Goal: Task Accomplishment & Management: Manage account settings

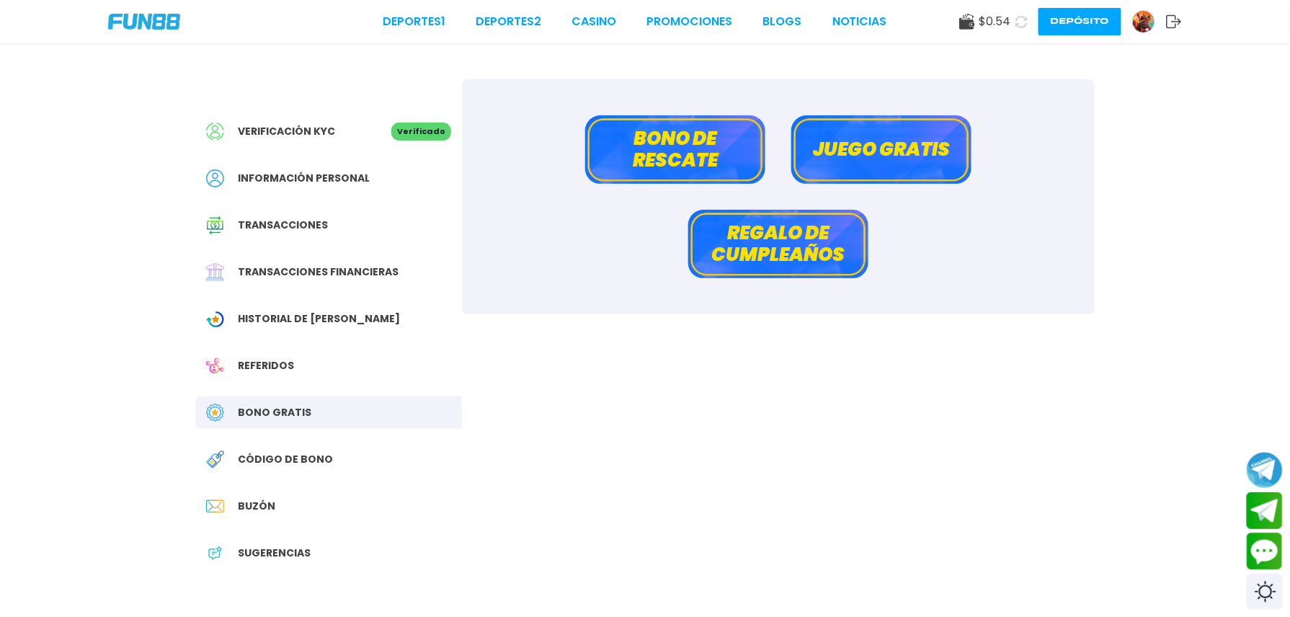
click at [1007, 27] on button at bounding box center [1022, 22] width 30 height 30
click at [572, 21] on link "CASINO" at bounding box center [594, 21] width 45 height 17
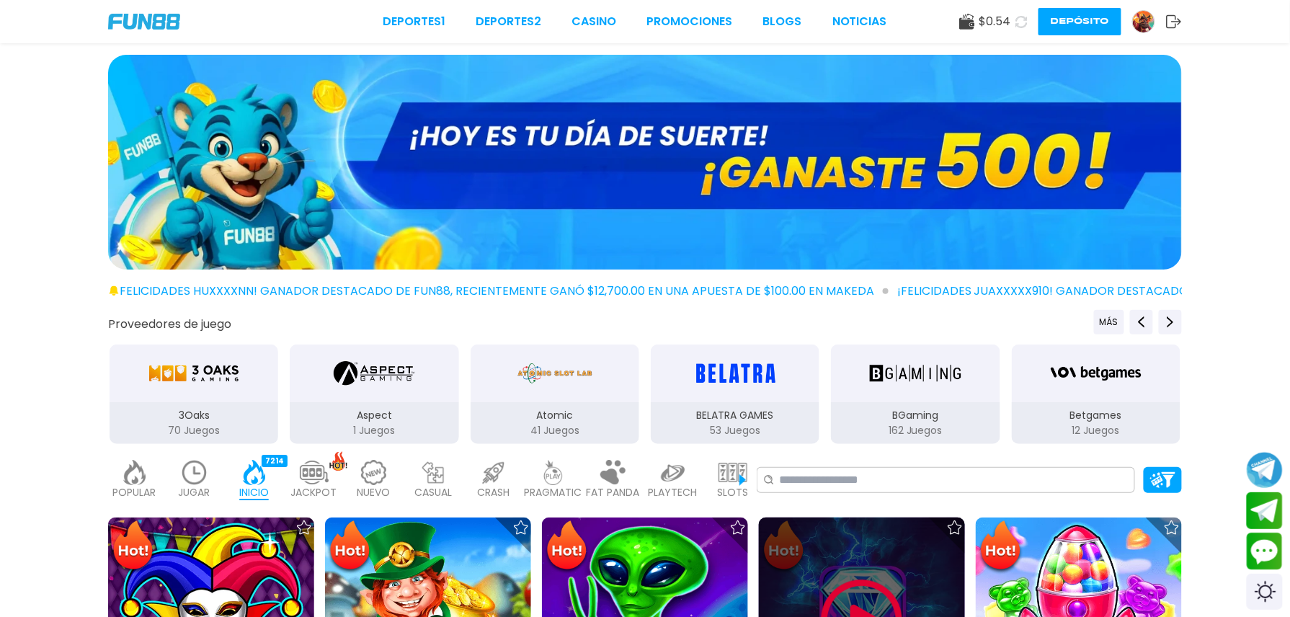
click at [819, 577] on img at bounding box center [862, 620] width 87 height 87
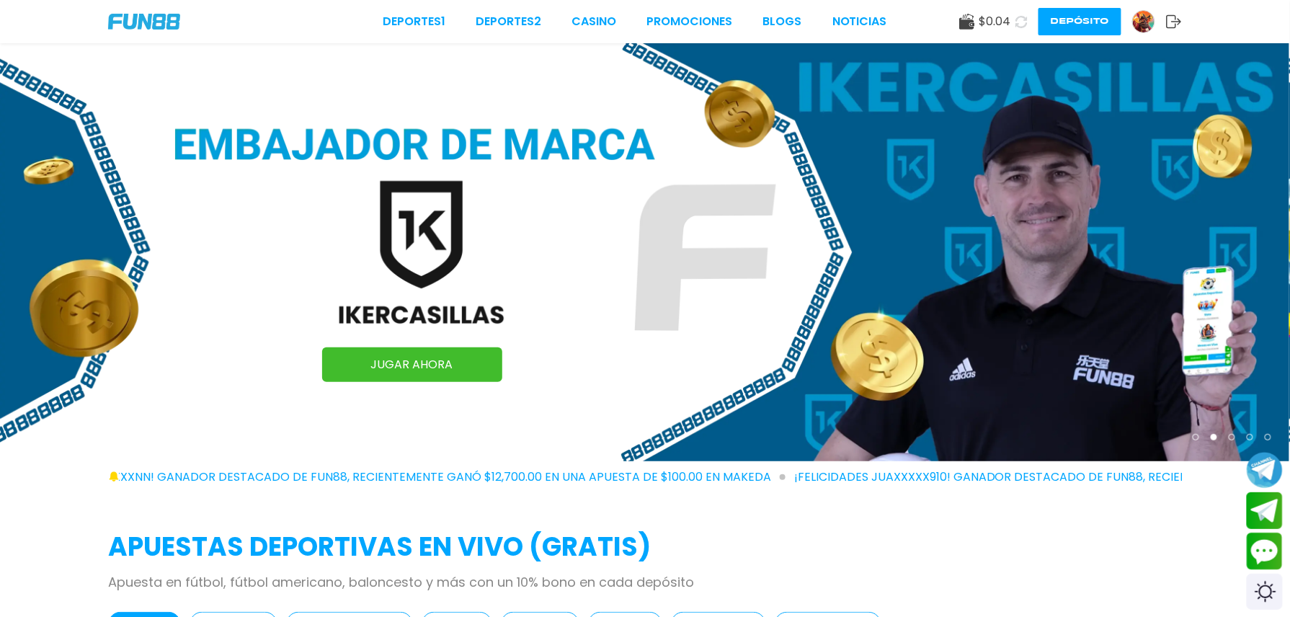
click at [1042, 23] on button "Depósito" at bounding box center [1080, 21] width 83 height 27
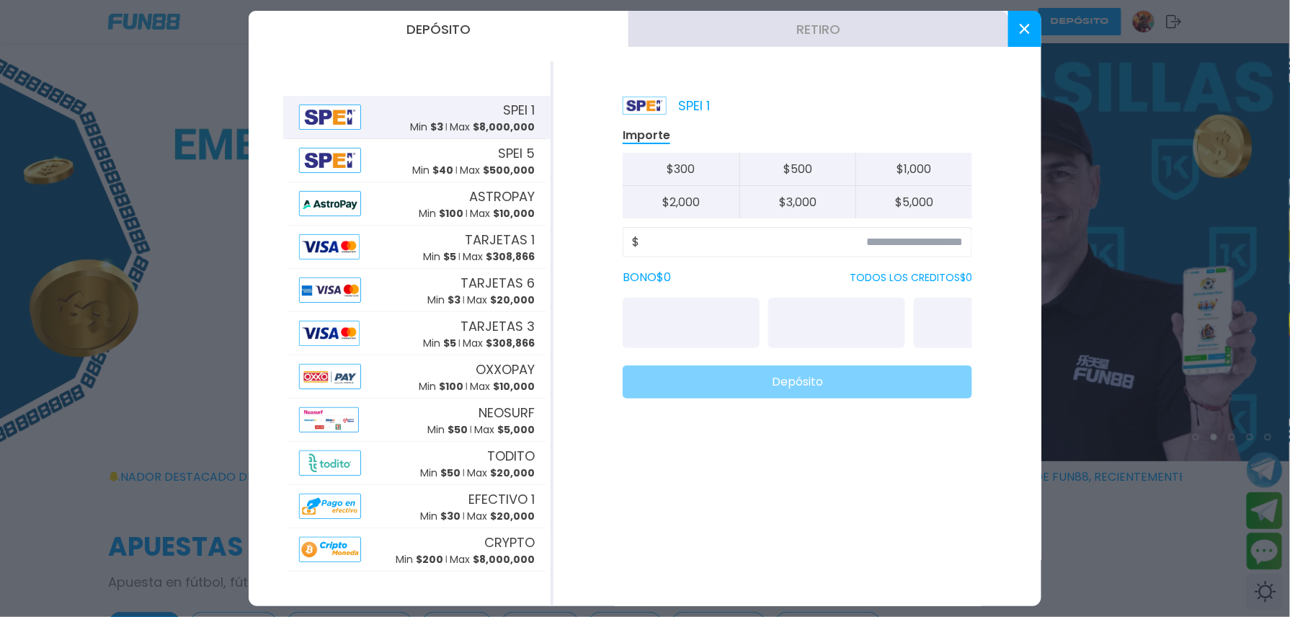
click at [1073, 19] on div at bounding box center [645, 308] width 1290 height 617
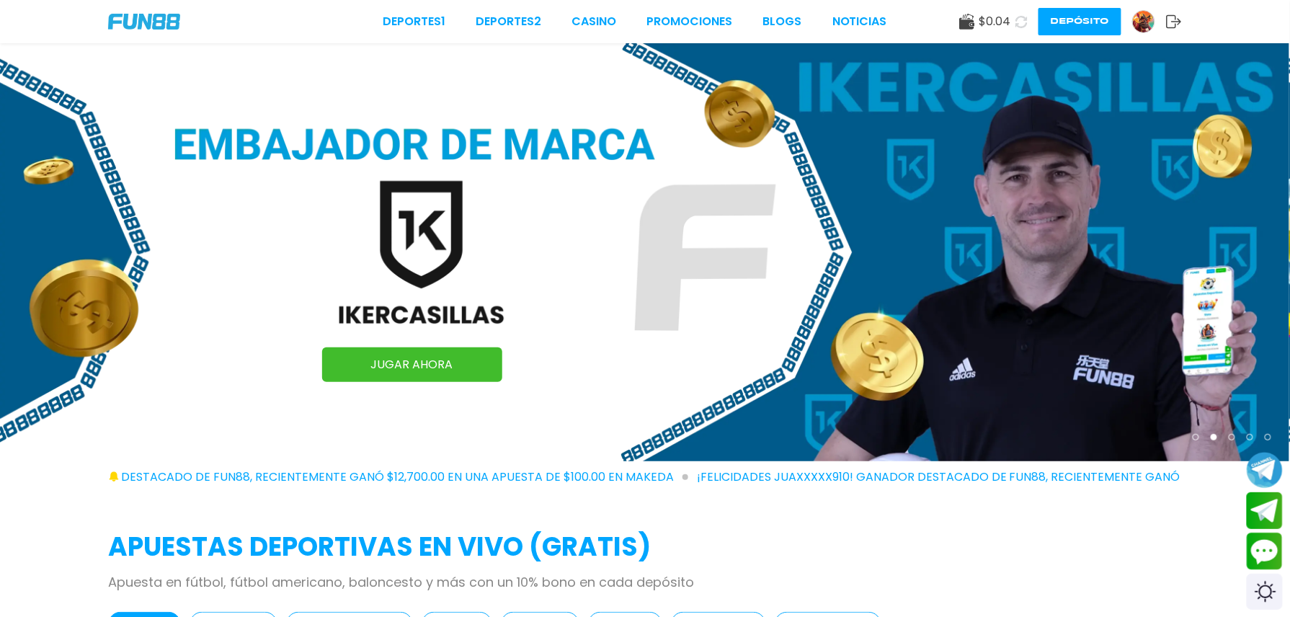
click at [1133, 19] on img at bounding box center [1144, 22] width 22 height 22
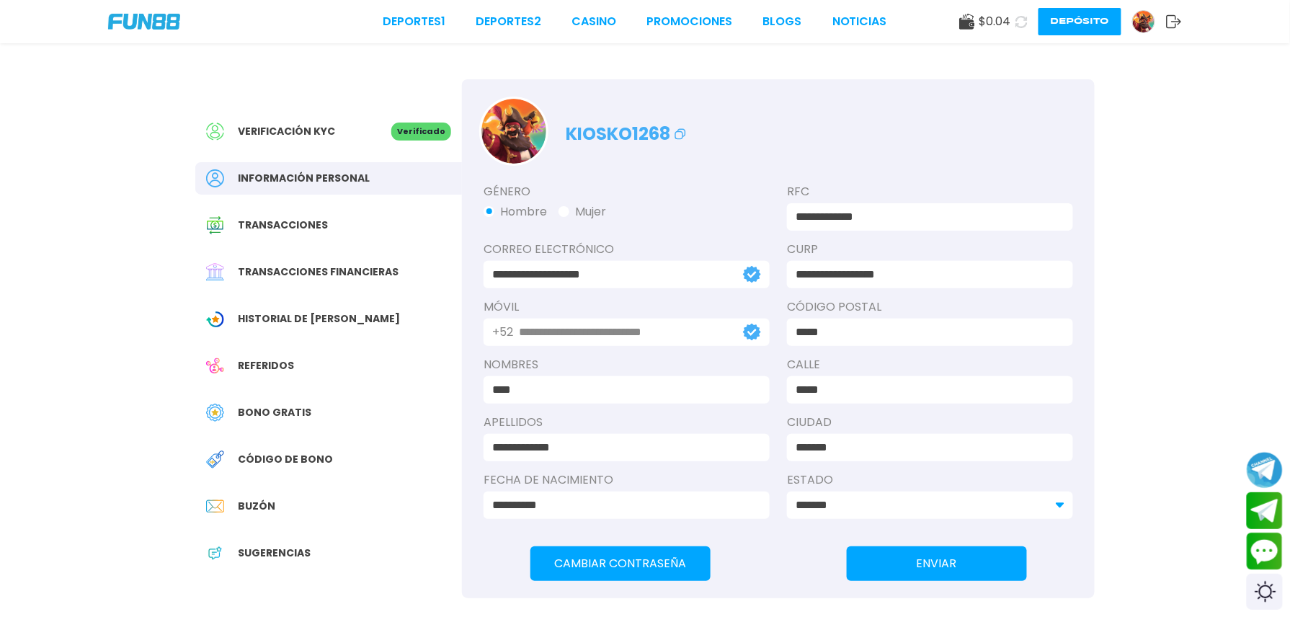
drag, startPoint x: 306, startPoint y: 393, endPoint x: 303, endPoint y: 404, distance: 12.1
click at [306, 395] on div "Verificación KYC Verificado Información personal Transacciones Transacciones fi…" at bounding box center [328, 349] width 267 height 541
click at [294, 418] on span "Bono Gratis" at bounding box center [275, 412] width 74 height 15
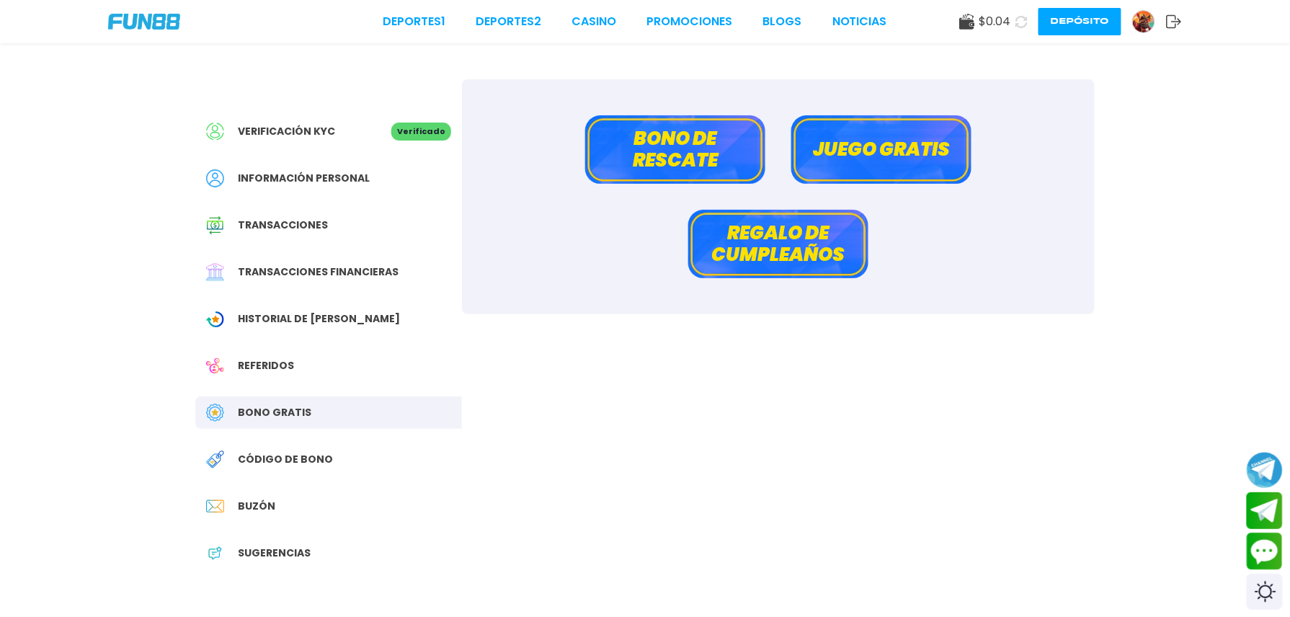
click at [664, 161] on button "Bono de rescate" at bounding box center [675, 149] width 180 height 68
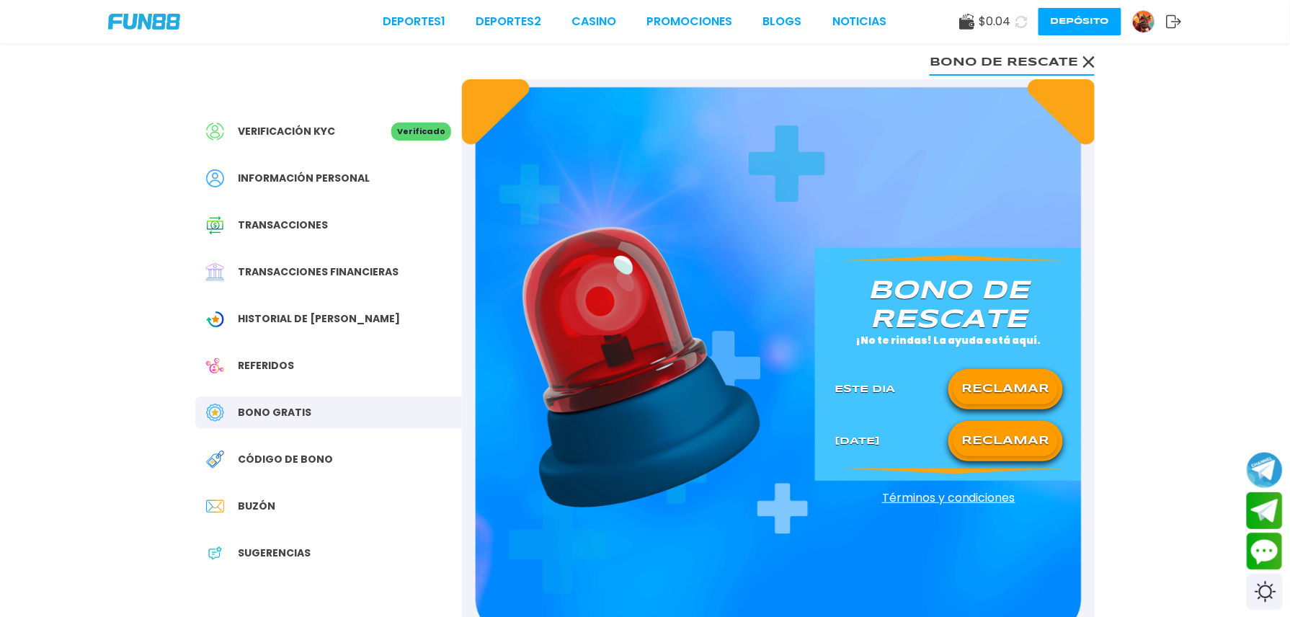
click at [1007, 389] on button "RECLAMAR" at bounding box center [1006, 389] width 105 height 30
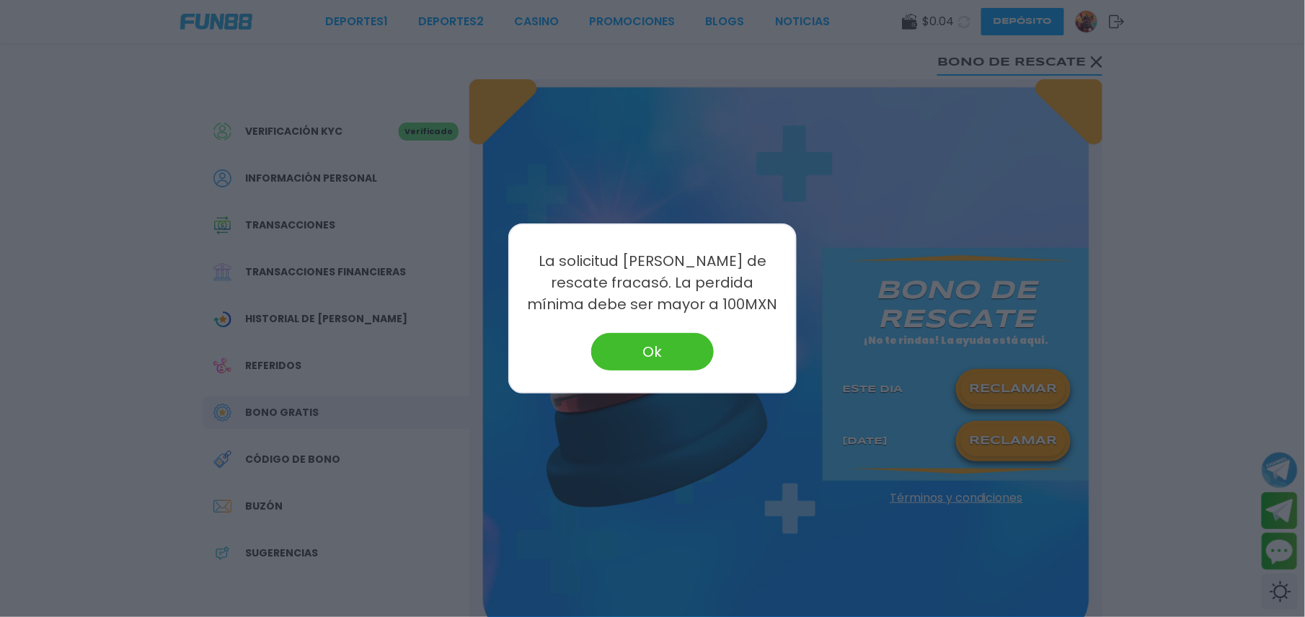
click at [1001, 441] on div at bounding box center [652, 308] width 1305 height 617
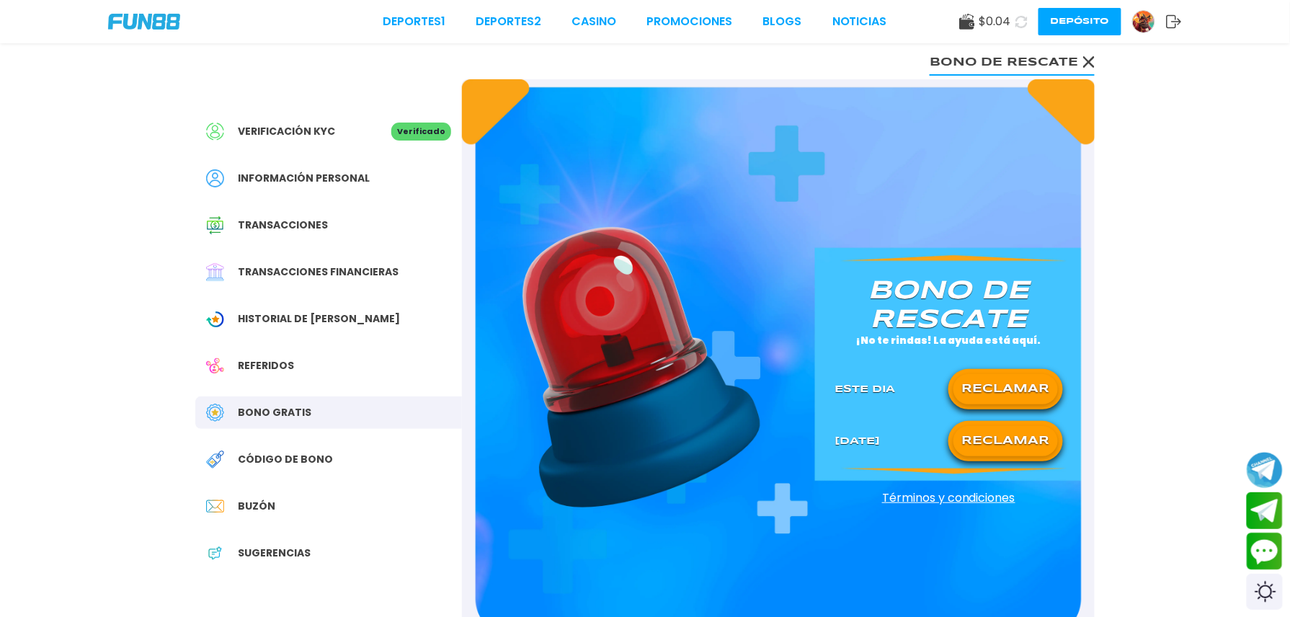
click at [1001, 438] on button "RECLAMAR" at bounding box center [1006, 441] width 105 height 30
click at [1001, 438] on icon at bounding box center [1006, 442] width 18 height 18
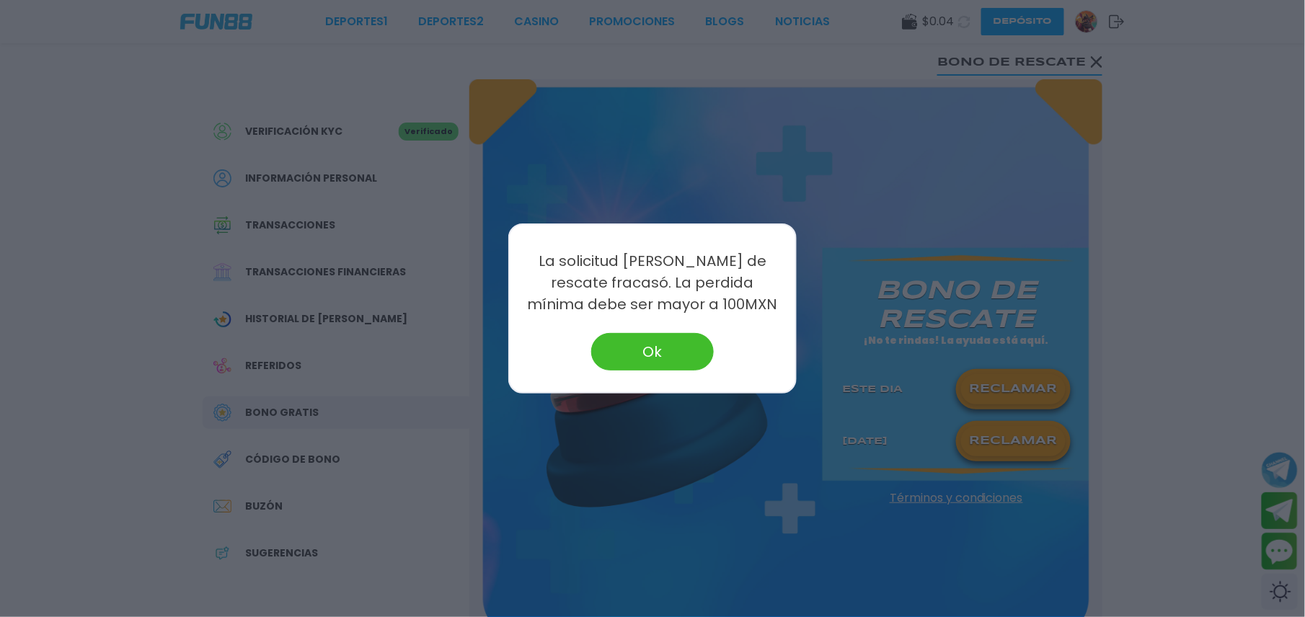
click at [663, 350] on button "Ok" at bounding box center [652, 351] width 123 height 37
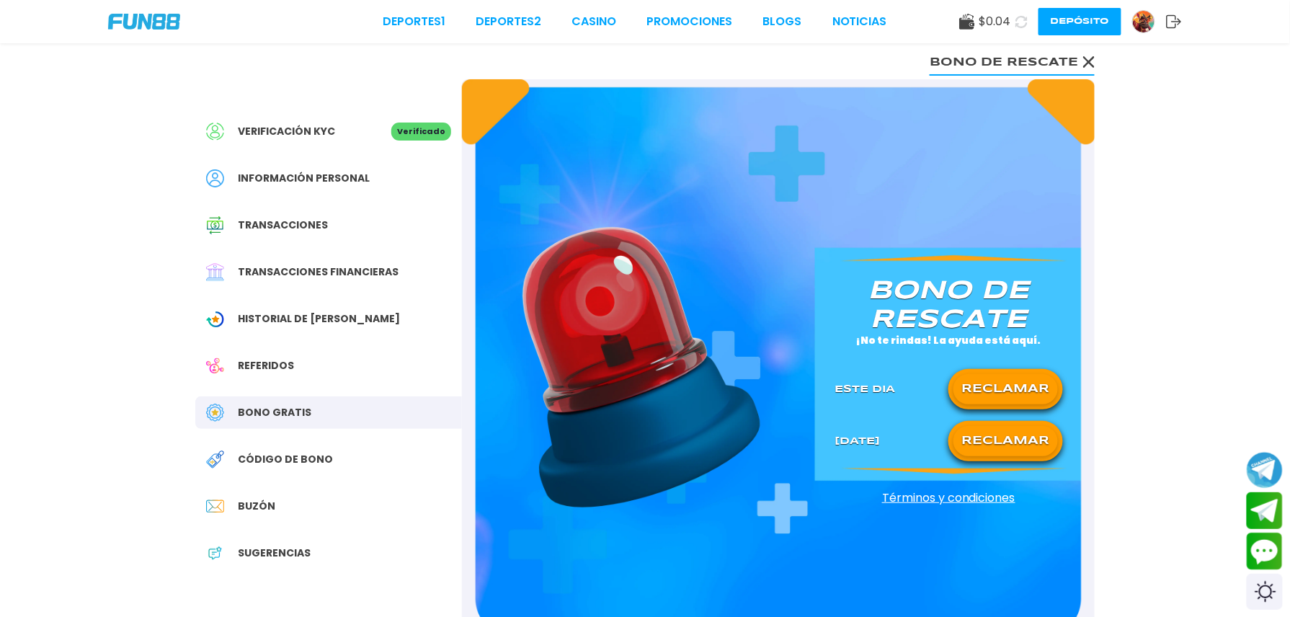
click at [372, 290] on div "Verificación KYC Verificado Información personal Transacciones Transacciones fi…" at bounding box center [328, 349] width 267 height 541
click at [373, 265] on span "Transacciones financieras" at bounding box center [318, 272] width 161 height 15
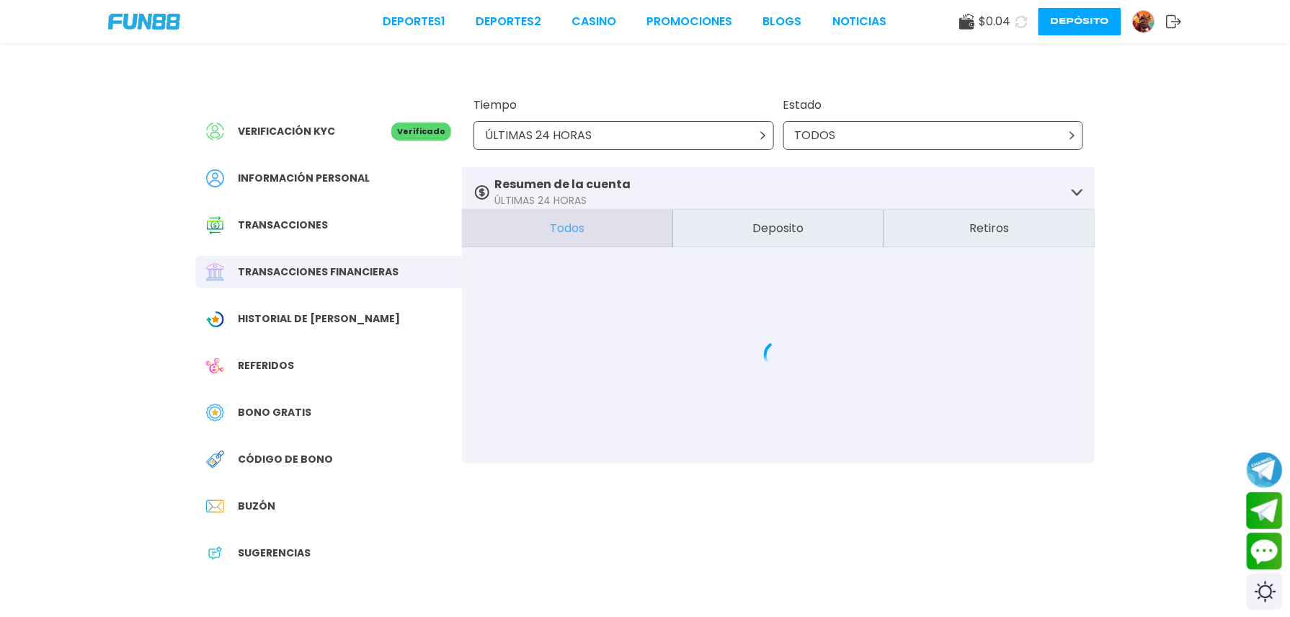
click at [802, 231] on button "Deposito" at bounding box center [778, 228] width 211 height 37
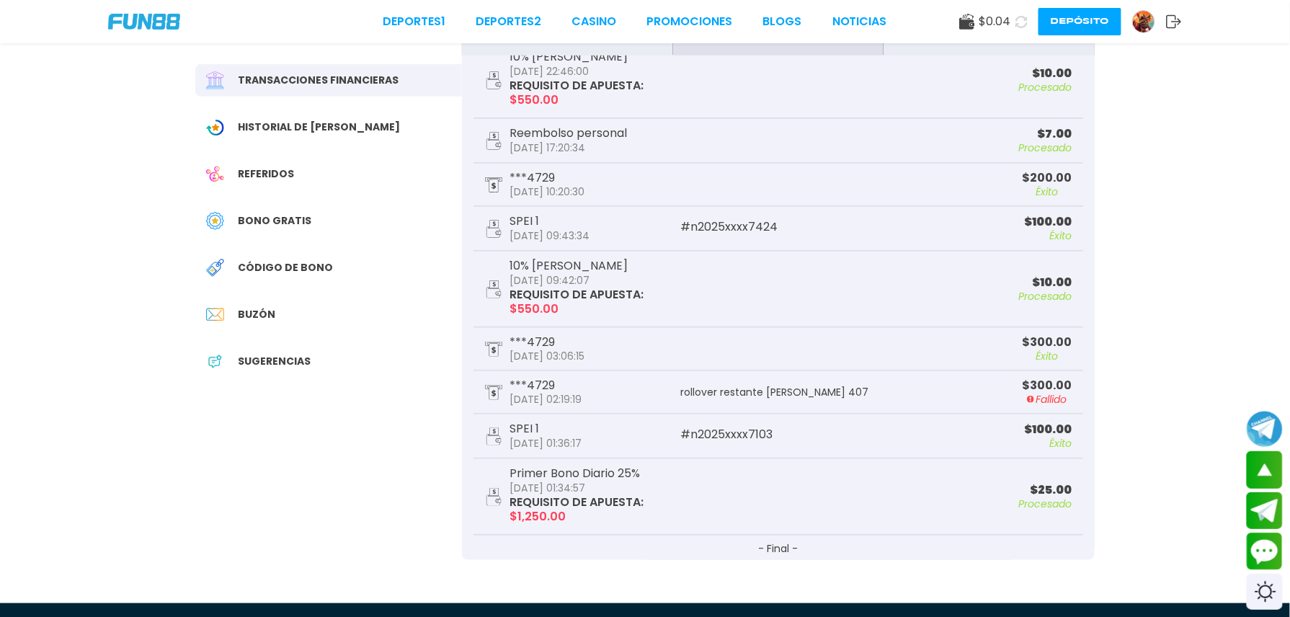
scroll to position [231, 0]
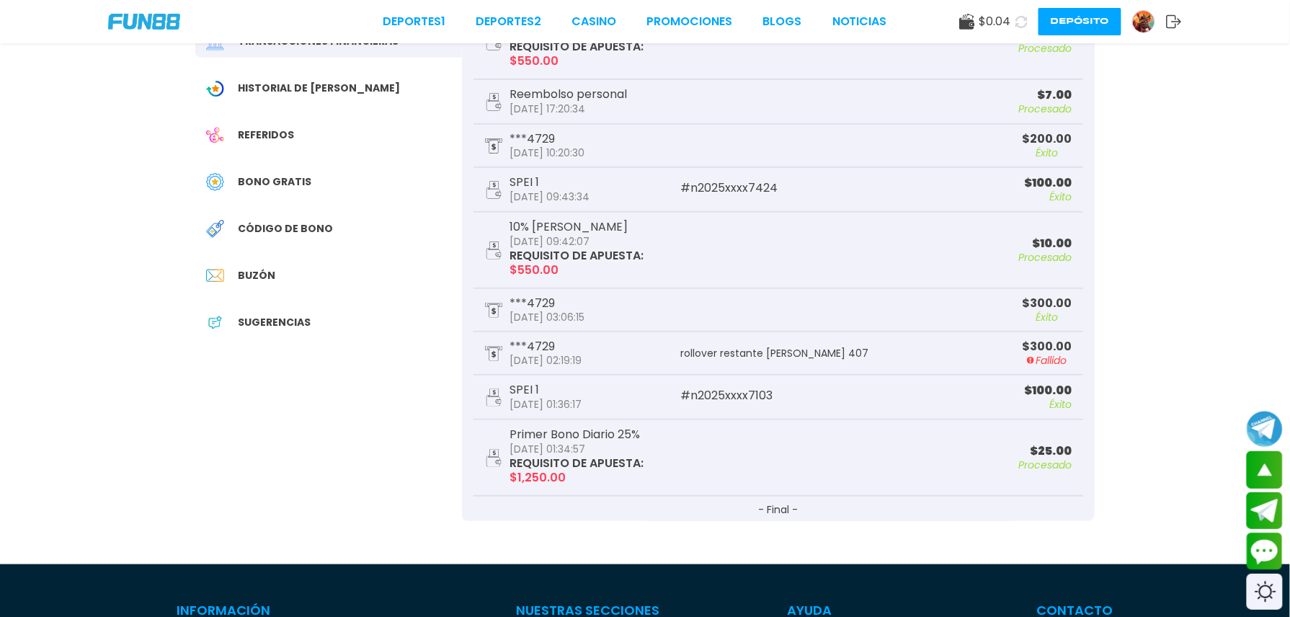
click at [776, 502] on button "- Final -" at bounding box center [779, 512] width 610 height 30
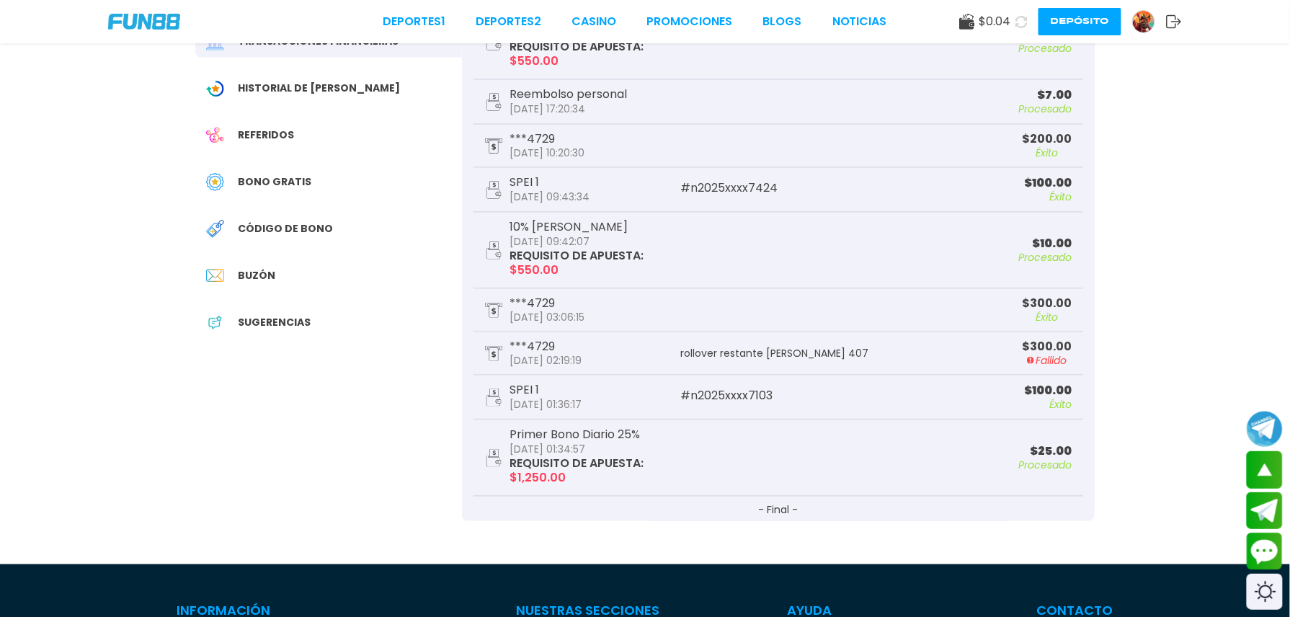
click at [782, 522] on div "Deportes 1 Deportes 2 CASINO Promociones BLOGS NOTICIAS $ 0.04 Depósito Verific…" at bounding box center [645, 529] width 1290 height 1520
drag, startPoint x: 782, startPoint y: 522, endPoint x: 645, endPoint y: 477, distance: 144.3
click at [645, 477] on div "Primer Bono Diario 25% [DATE] 01:34:57 REQUISITO DE APUESTA : $ 1,250.00" at bounding box center [631, 458] width 293 height 58
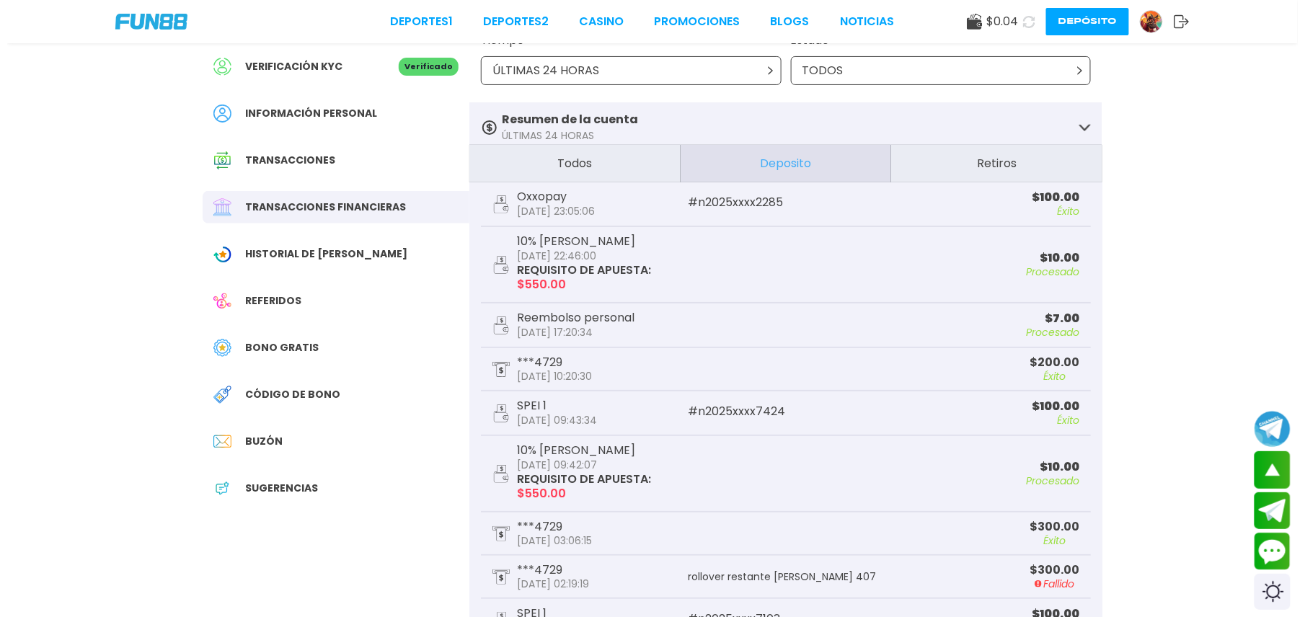
scroll to position [0, 0]
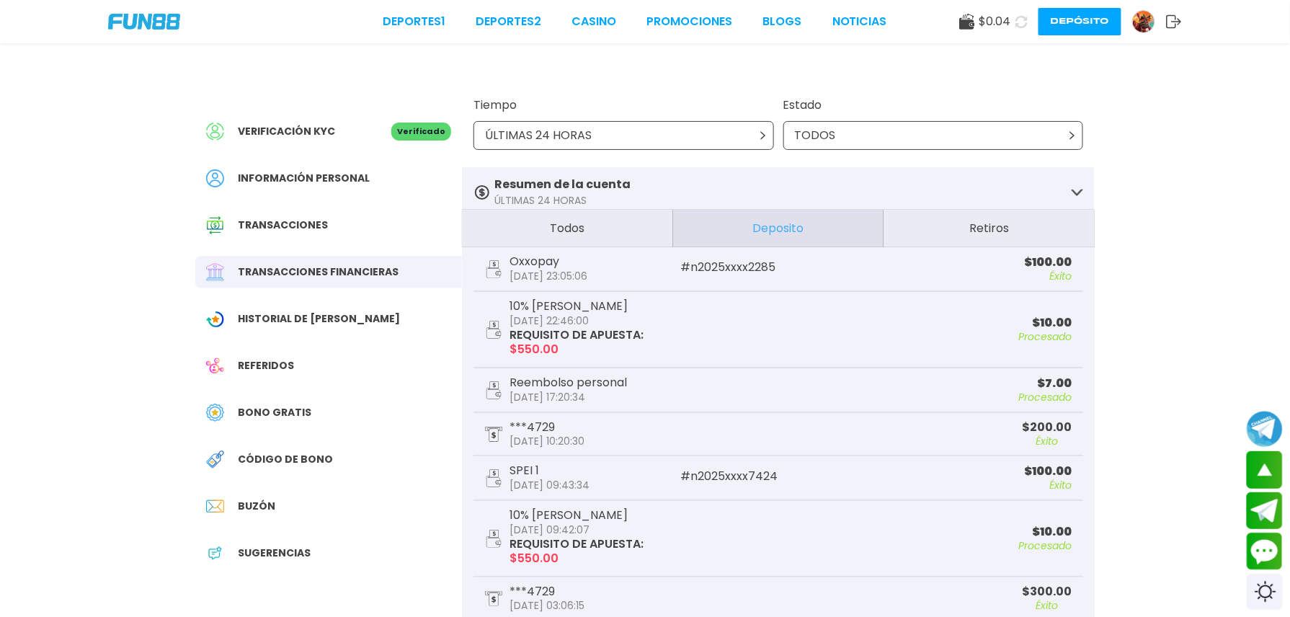
click at [927, 225] on button "Retiros" at bounding box center [989, 228] width 211 height 37
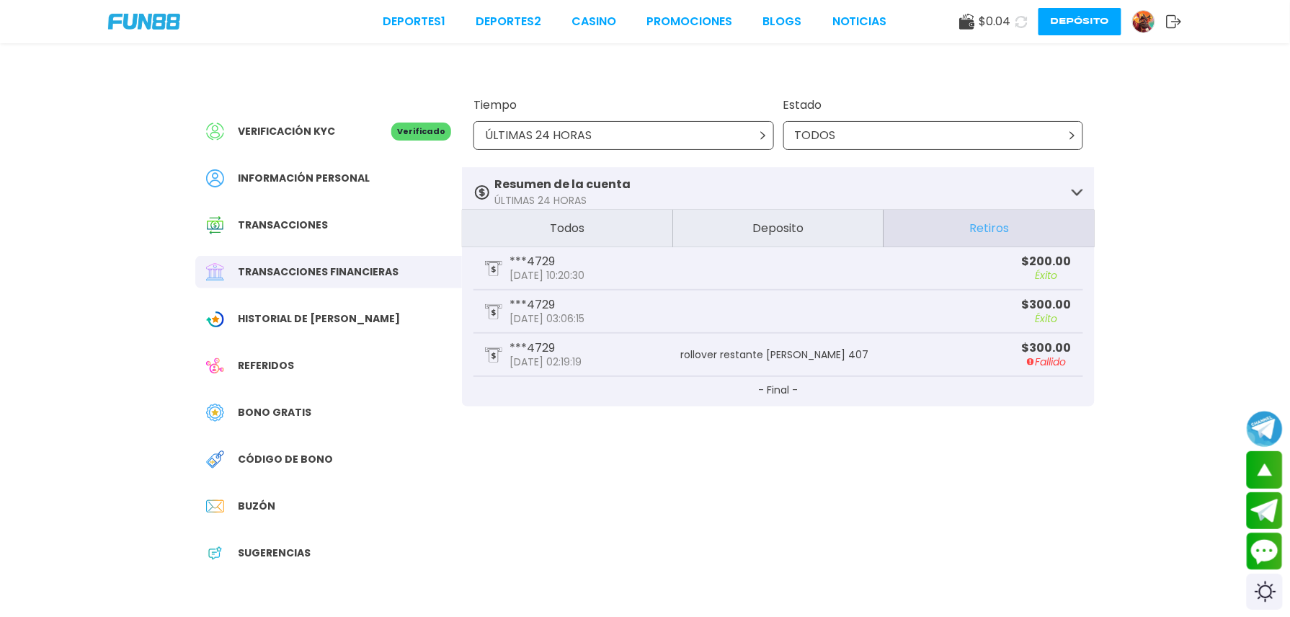
click at [774, 211] on button "Deposito" at bounding box center [778, 228] width 211 height 37
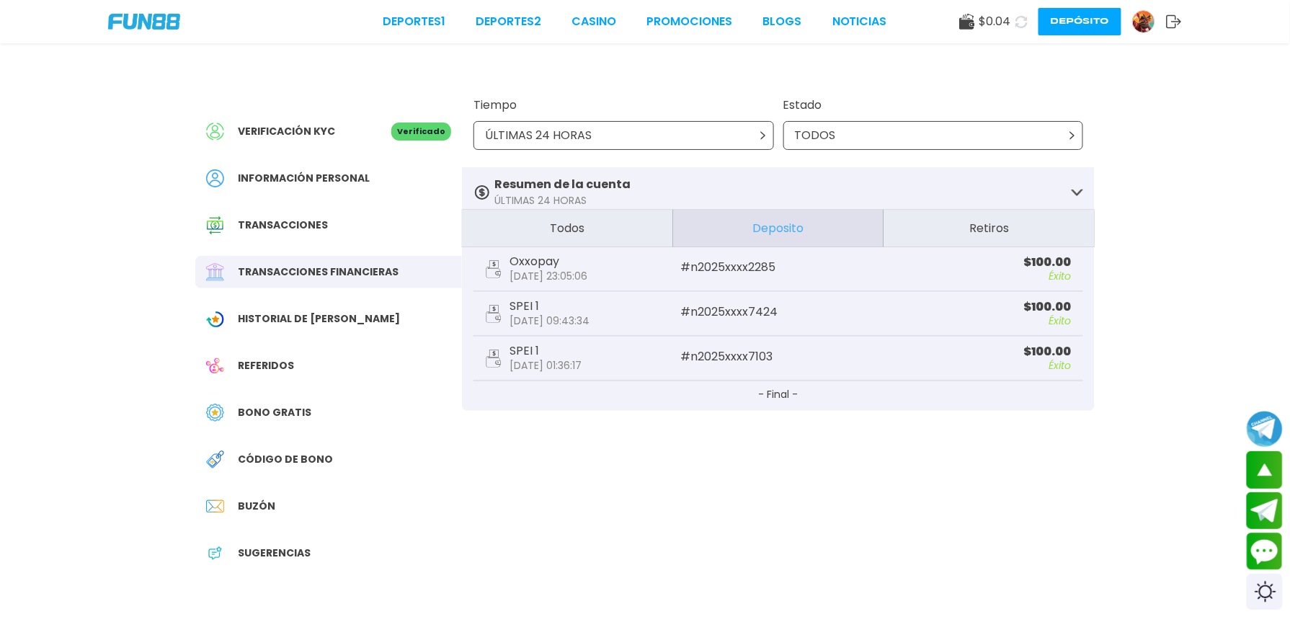
click at [728, 123] on div "ÚLTIMAS 24 HORAS" at bounding box center [624, 135] width 301 height 29
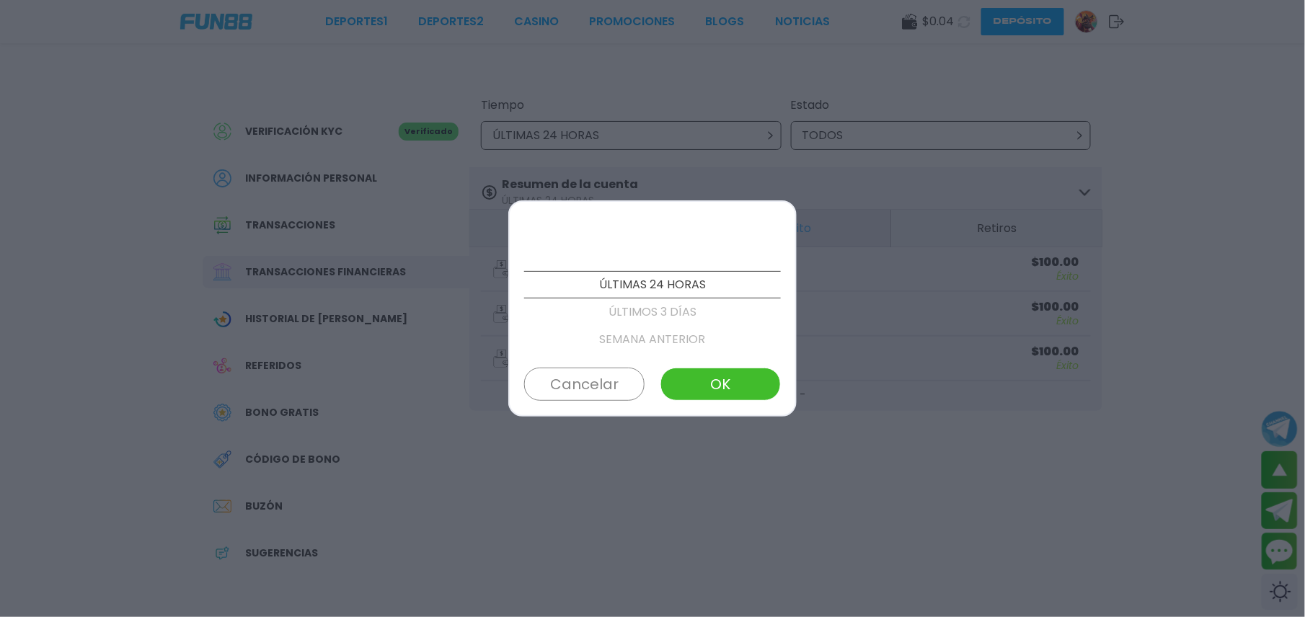
click at [666, 309] on p "ÚLTIMOS 3 DÍAS" at bounding box center [652, 311] width 257 height 27
click at [684, 318] on p "SEMANA ANTERIOR" at bounding box center [652, 311] width 257 height 27
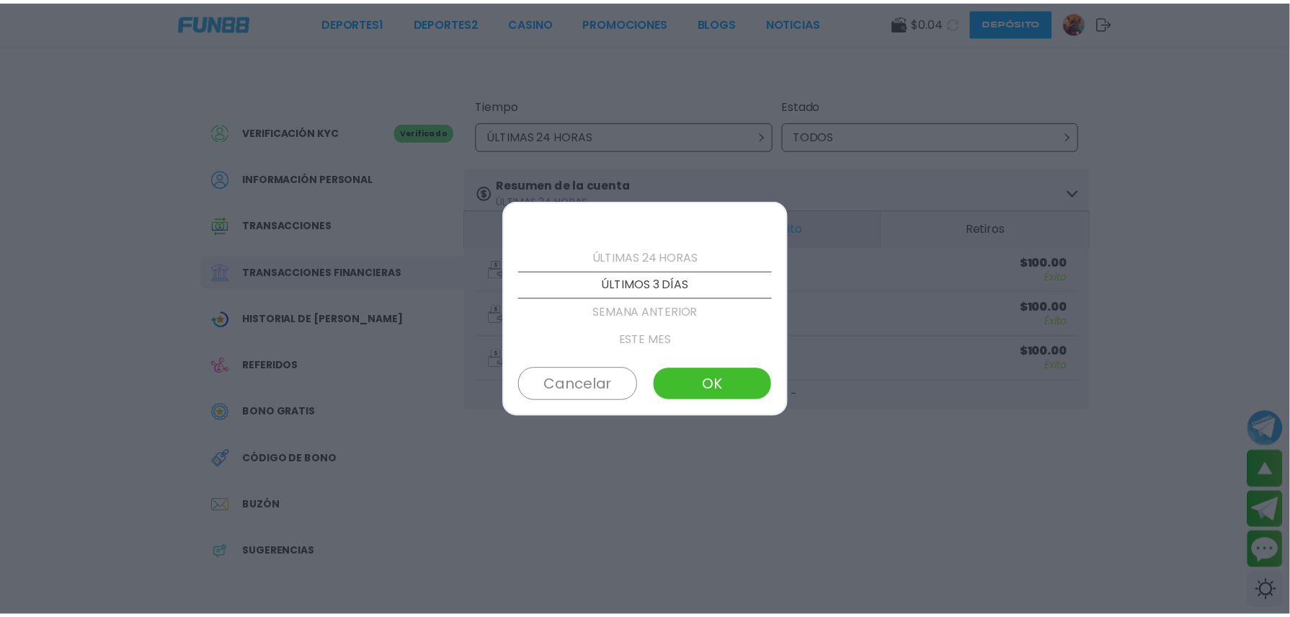
scroll to position [55, 0]
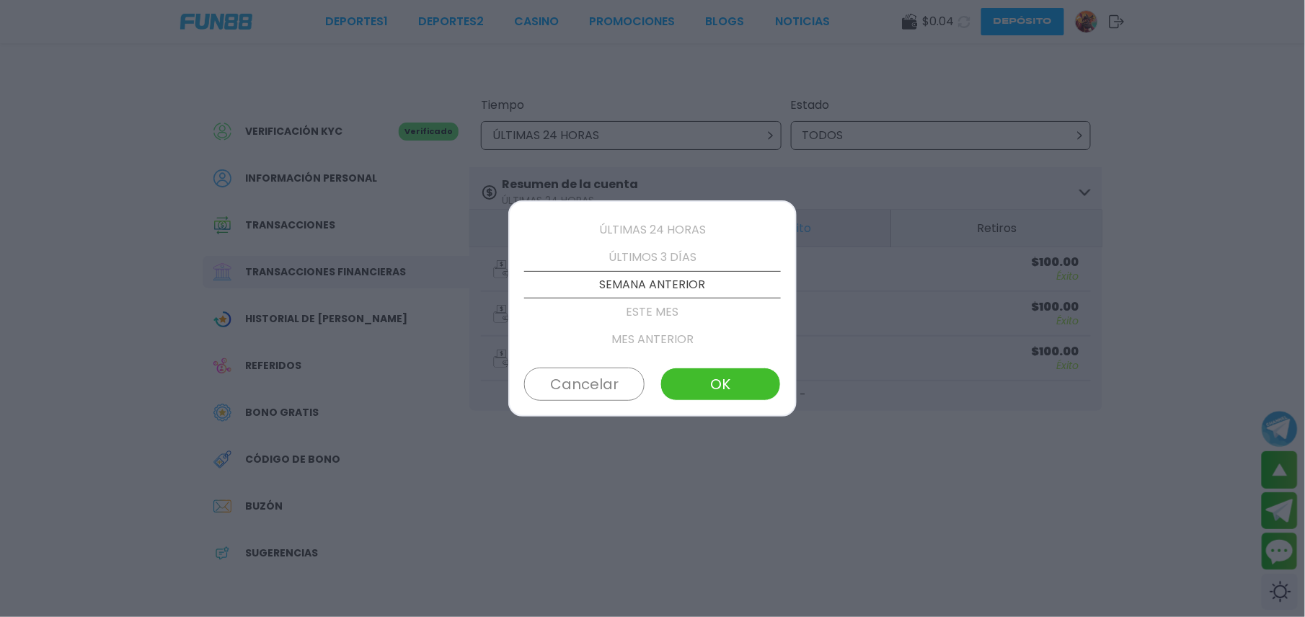
click at [720, 386] on button "OK" at bounding box center [720, 384] width 120 height 33
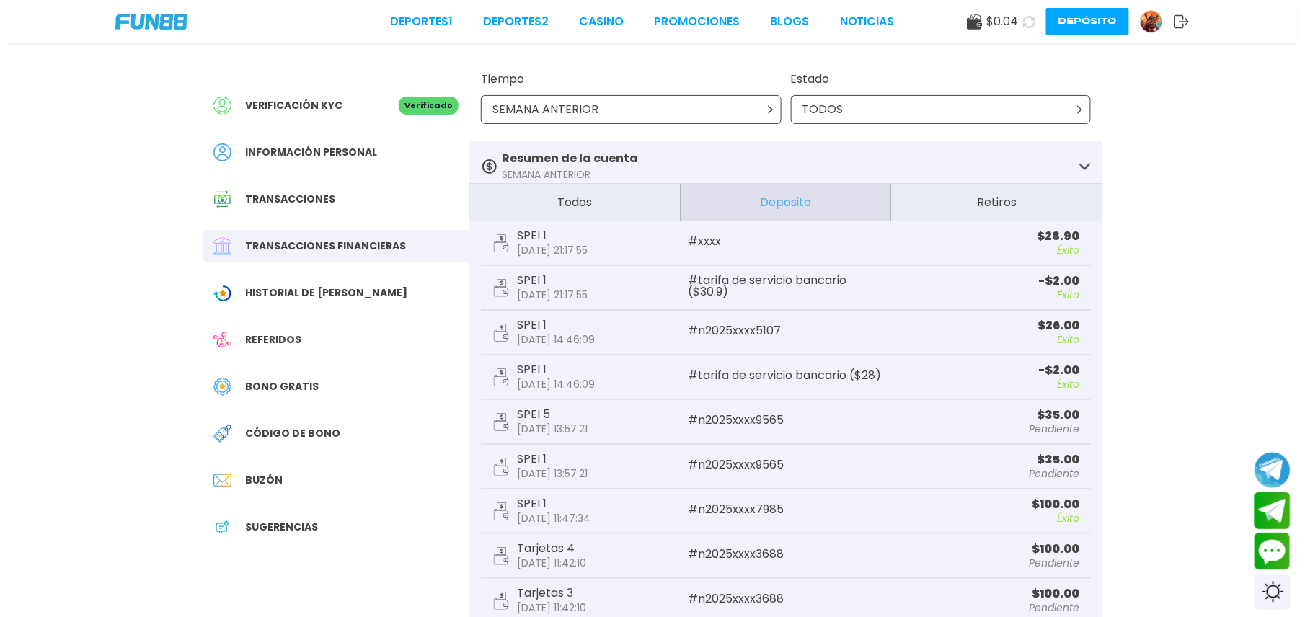
scroll to position [0, 0]
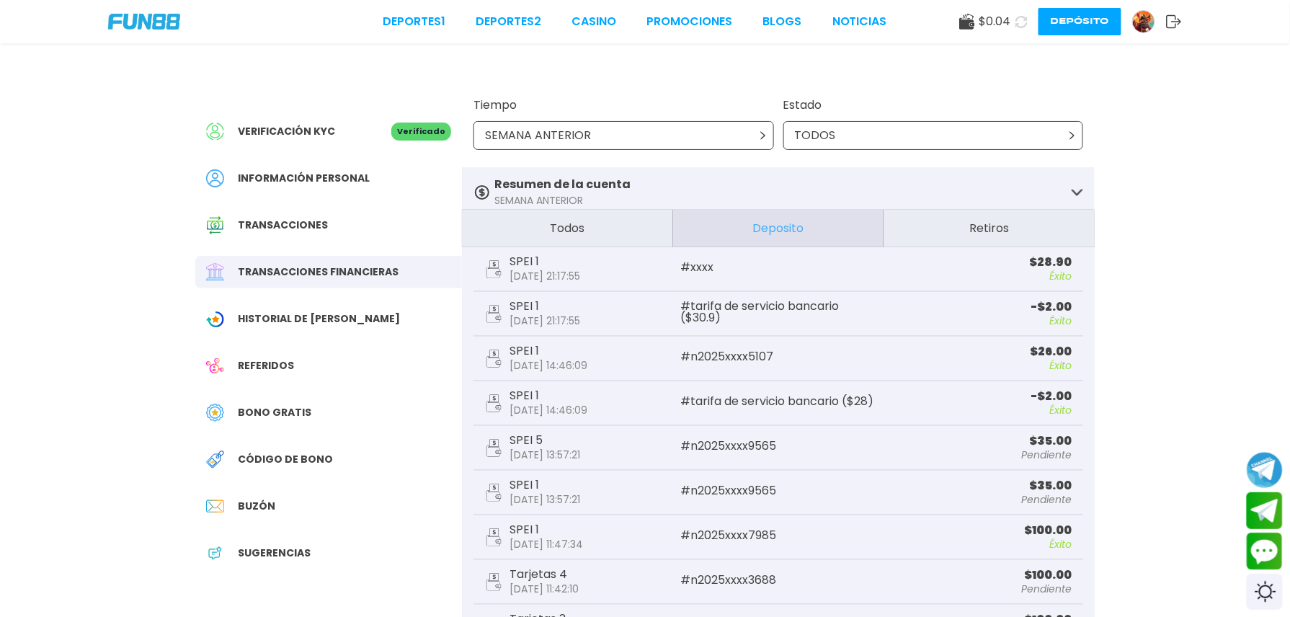
click at [603, 182] on p "Resumen de la cuenta" at bounding box center [563, 184] width 136 height 17
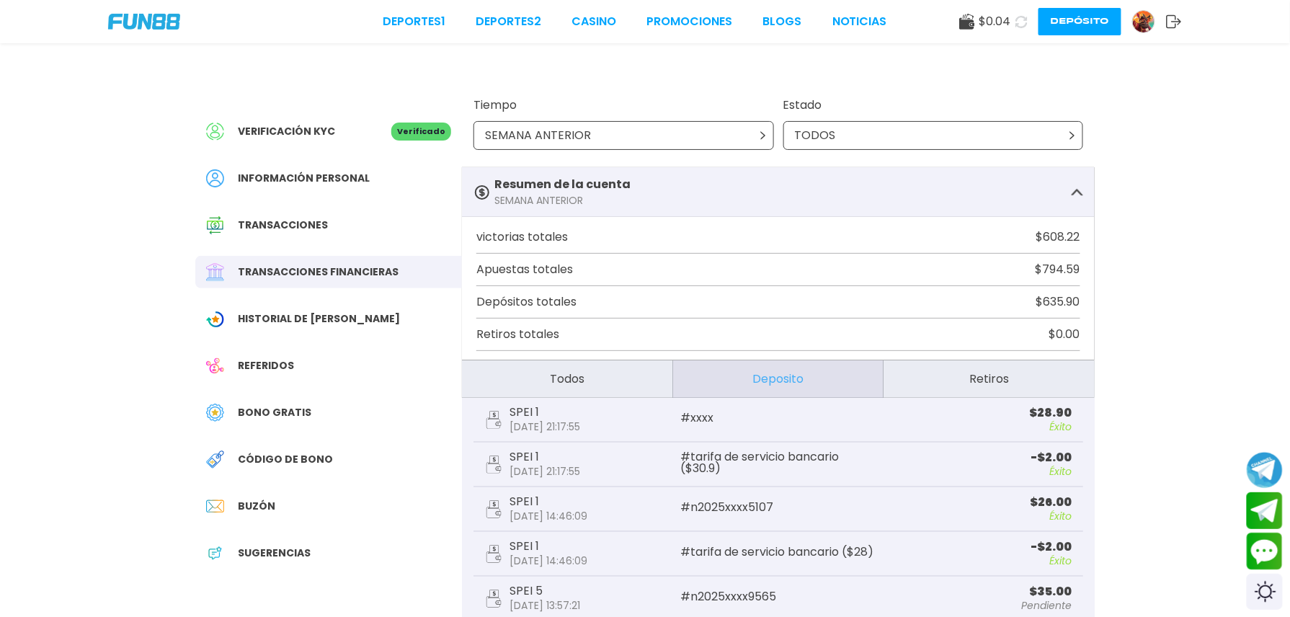
click at [710, 143] on div "SEMANA ANTERIOR" at bounding box center [624, 135] width 301 height 29
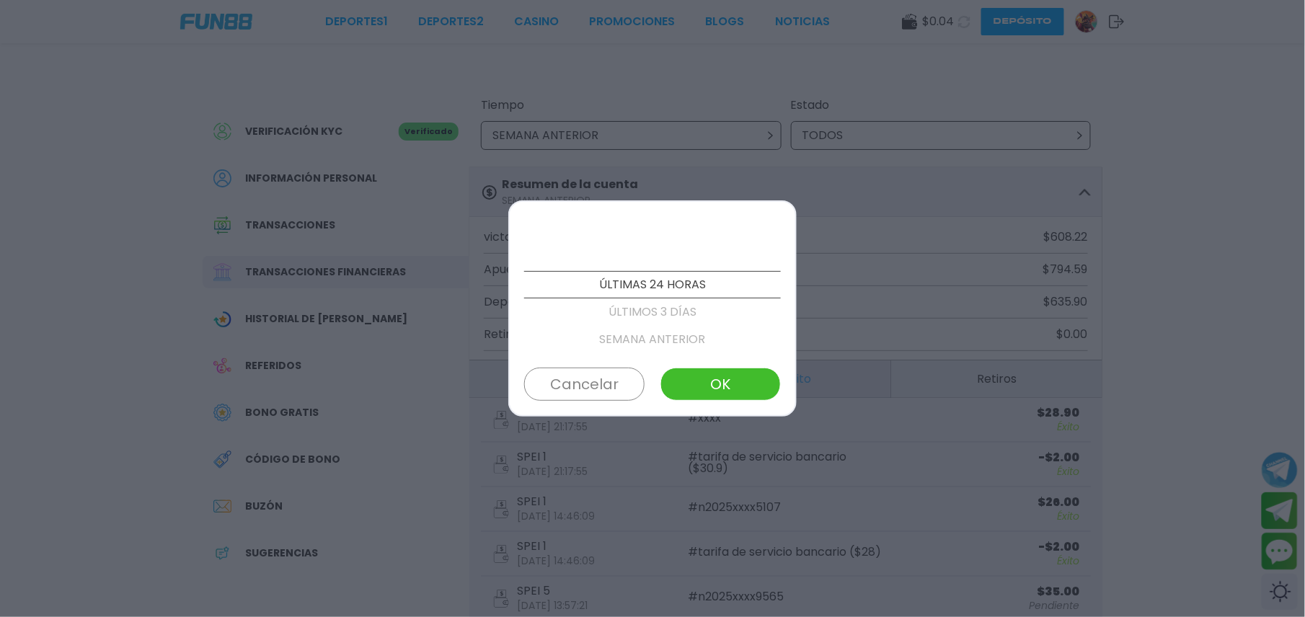
scroll to position [55, 0]
click at [673, 249] on p "ÚLTIMOS 3 DÍAS" at bounding box center [652, 257] width 257 height 27
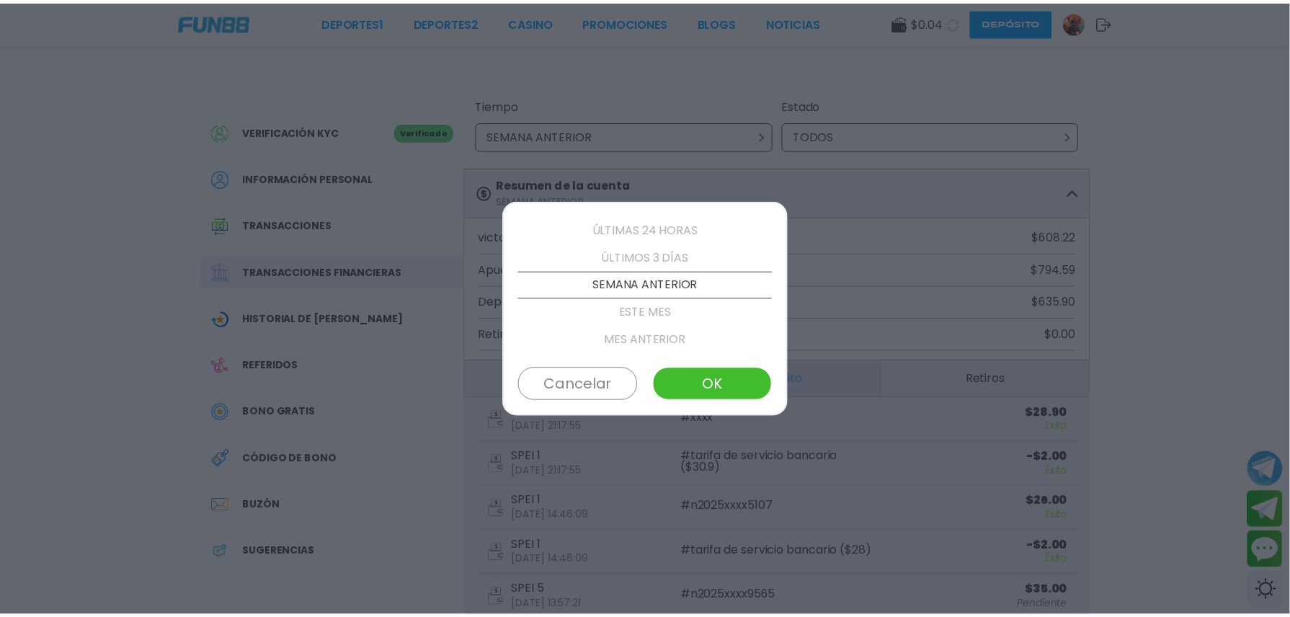
scroll to position [27, 0]
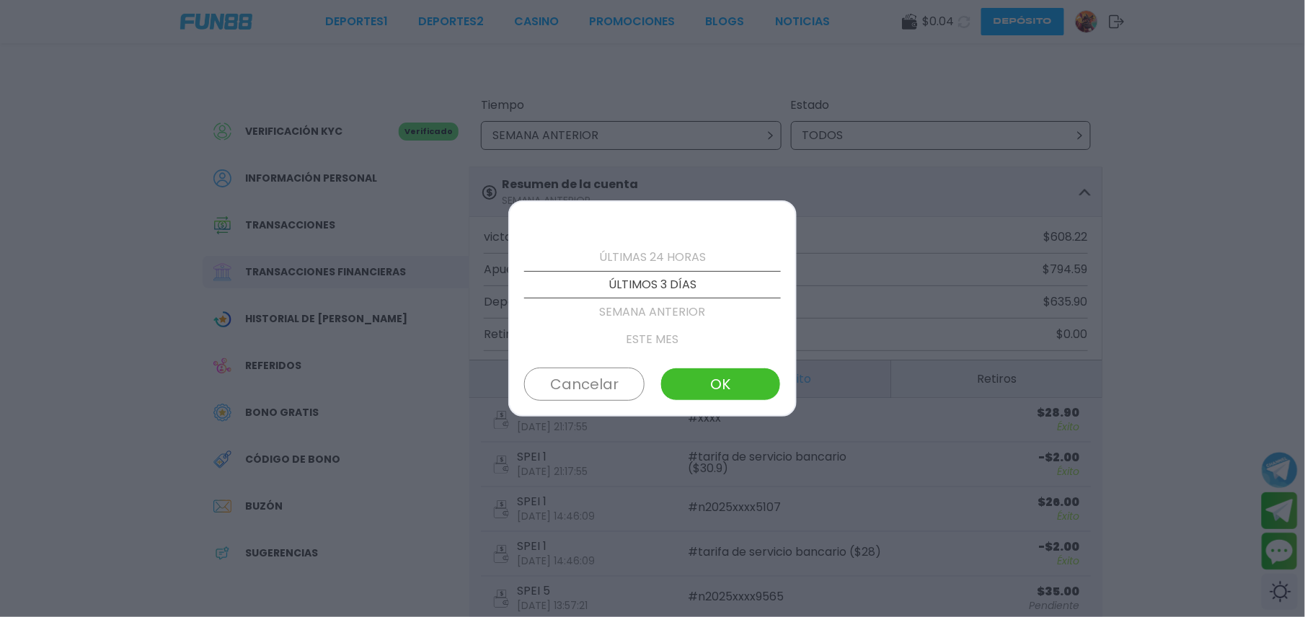
click at [722, 384] on button "OK" at bounding box center [720, 384] width 120 height 33
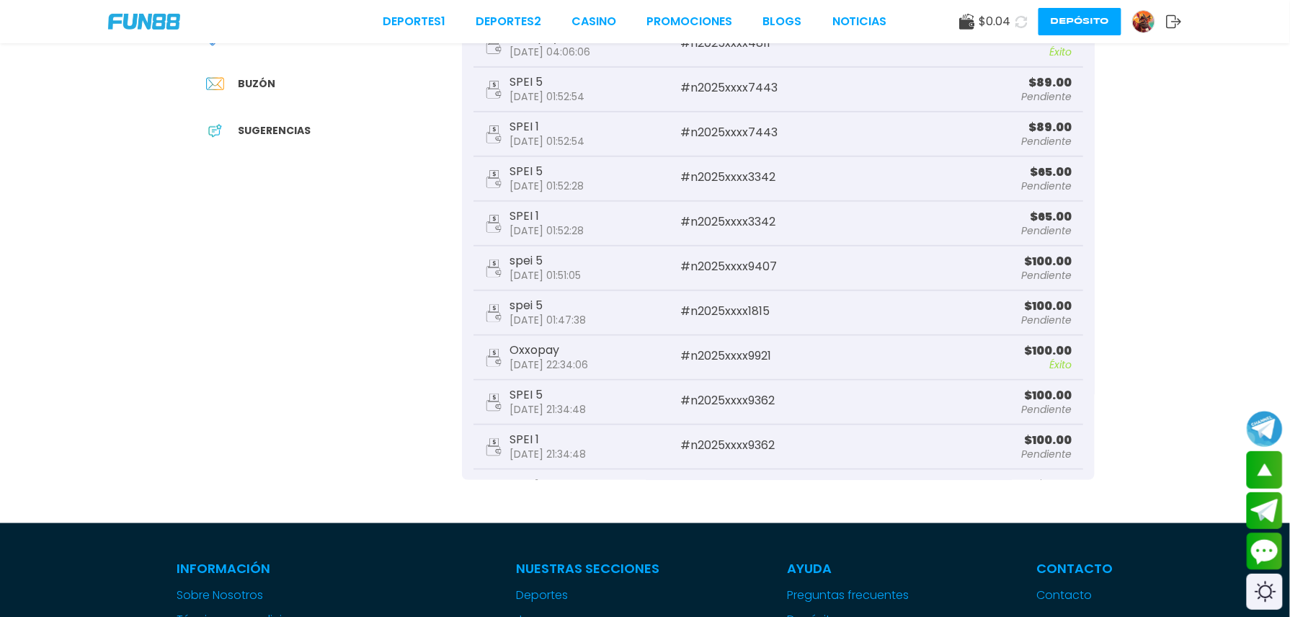
scroll to position [128, 0]
